Goal: Find specific page/section: Find specific page/section

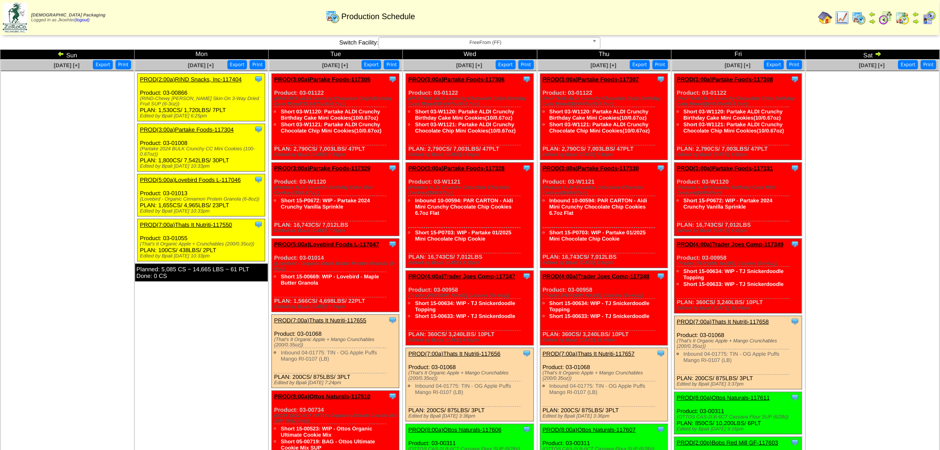
click at [58, 52] on img at bounding box center [60, 53] width 7 height 7
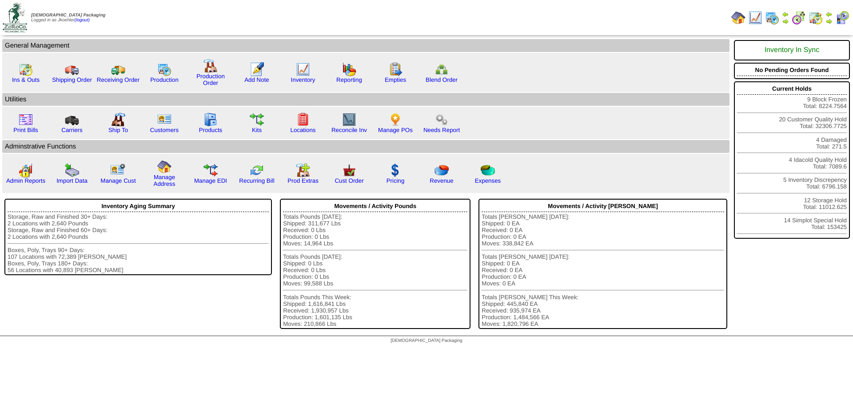
click at [768, 19] on img at bounding box center [772, 18] width 14 height 14
